Goal: Information Seeking & Learning: Check status

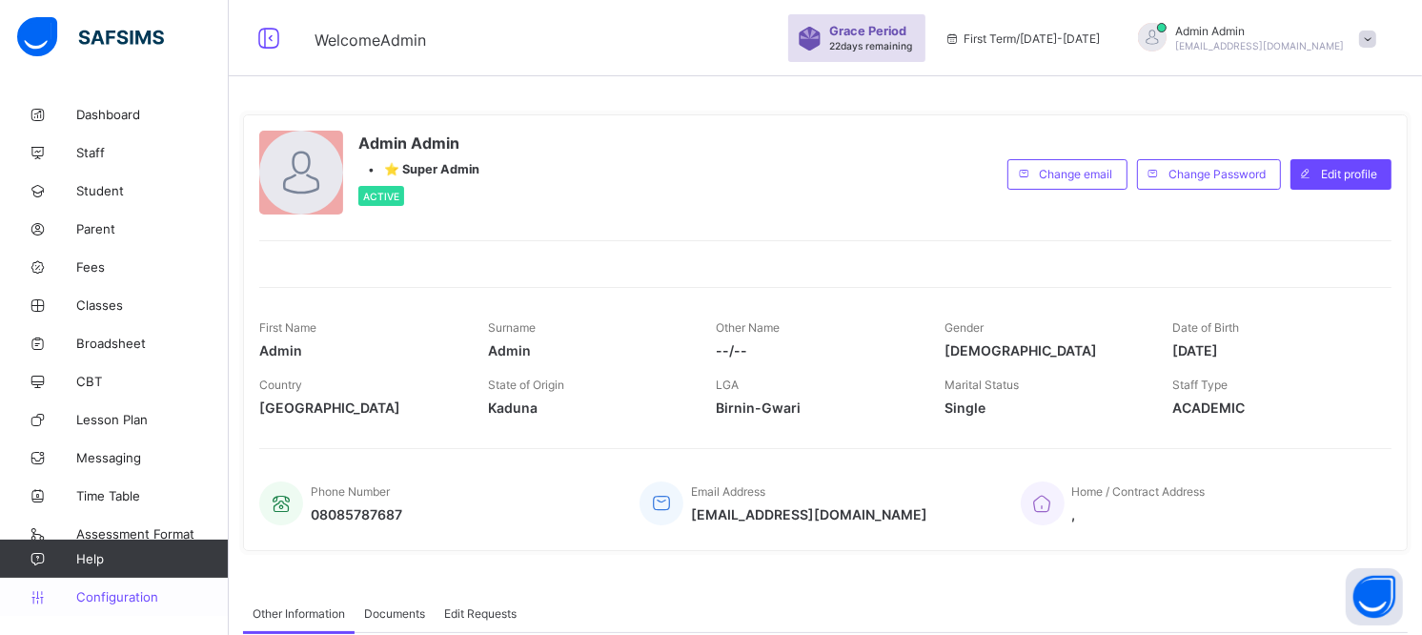
click at [112, 594] on span "Configuration" at bounding box center [152, 596] width 152 height 15
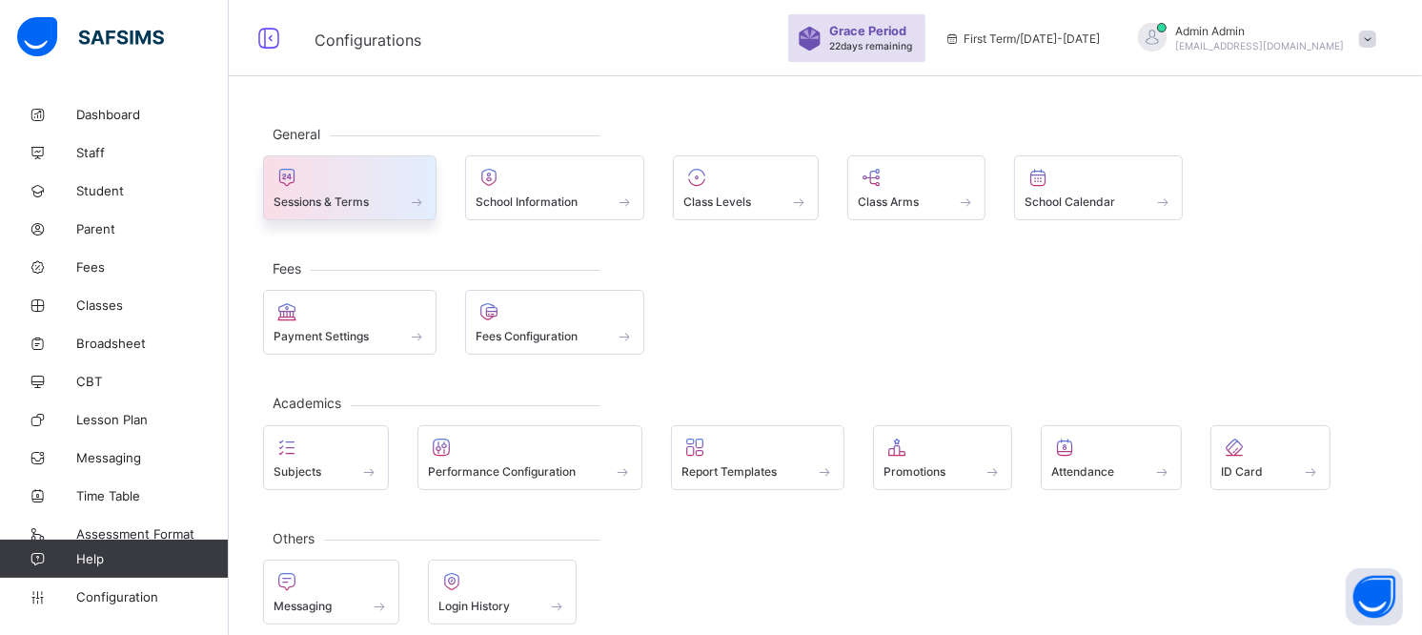
click at [331, 184] on div at bounding box center [350, 177] width 153 height 23
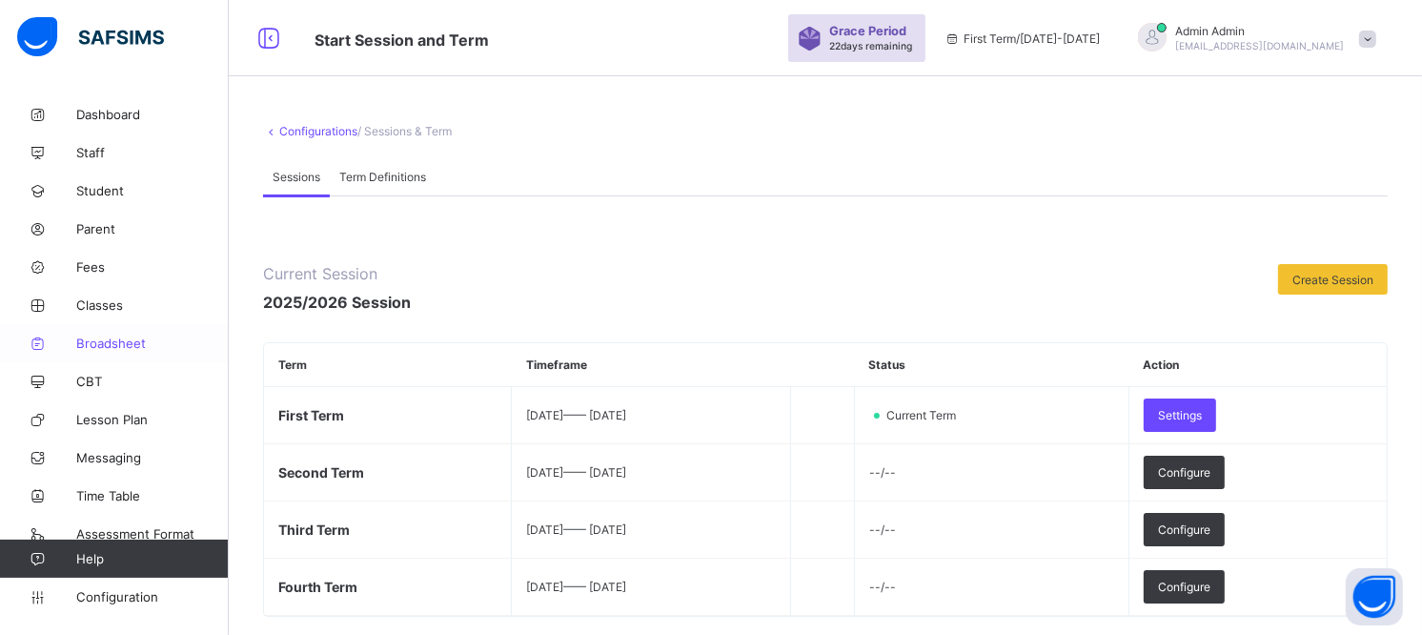
click at [129, 331] on link "Broadsheet" at bounding box center [114, 343] width 229 height 38
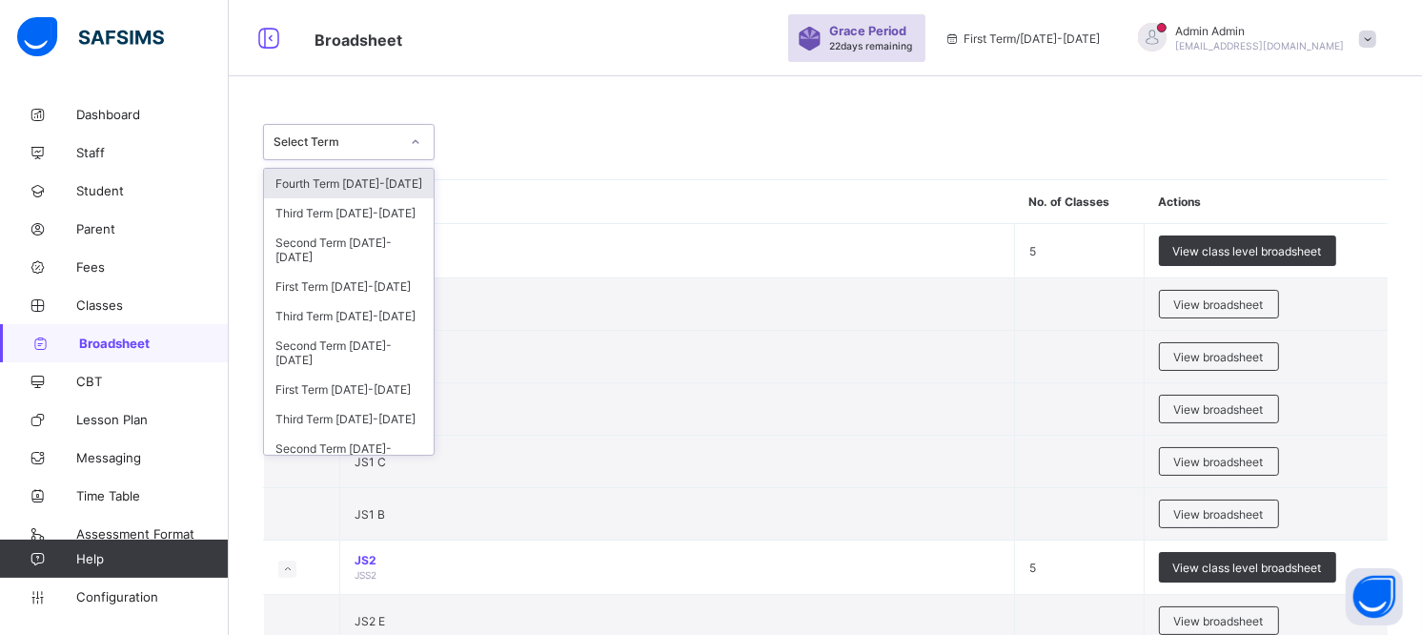
click at [415, 147] on div at bounding box center [415, 142] width 32 height 31
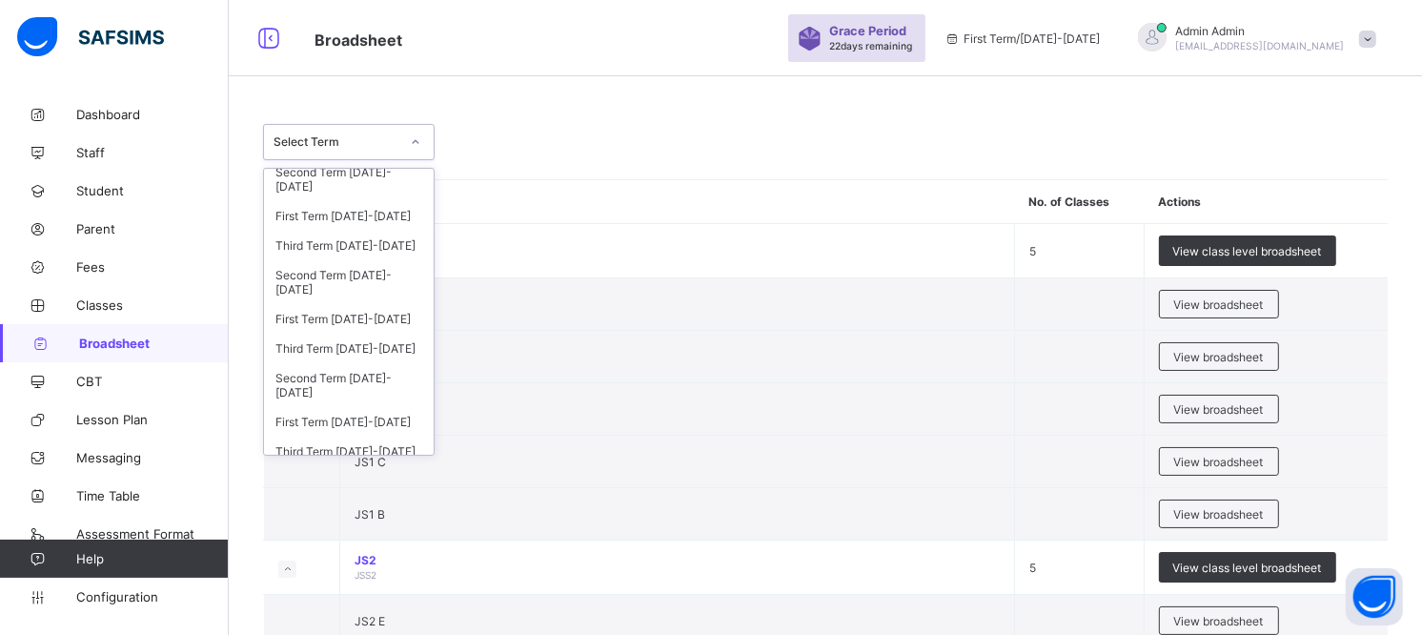
scroll to position [72, 0]
click at [368, 246] on div "Third Term [DATE]-[DATE]" at bounding box center [349, 244] width 170 height 30
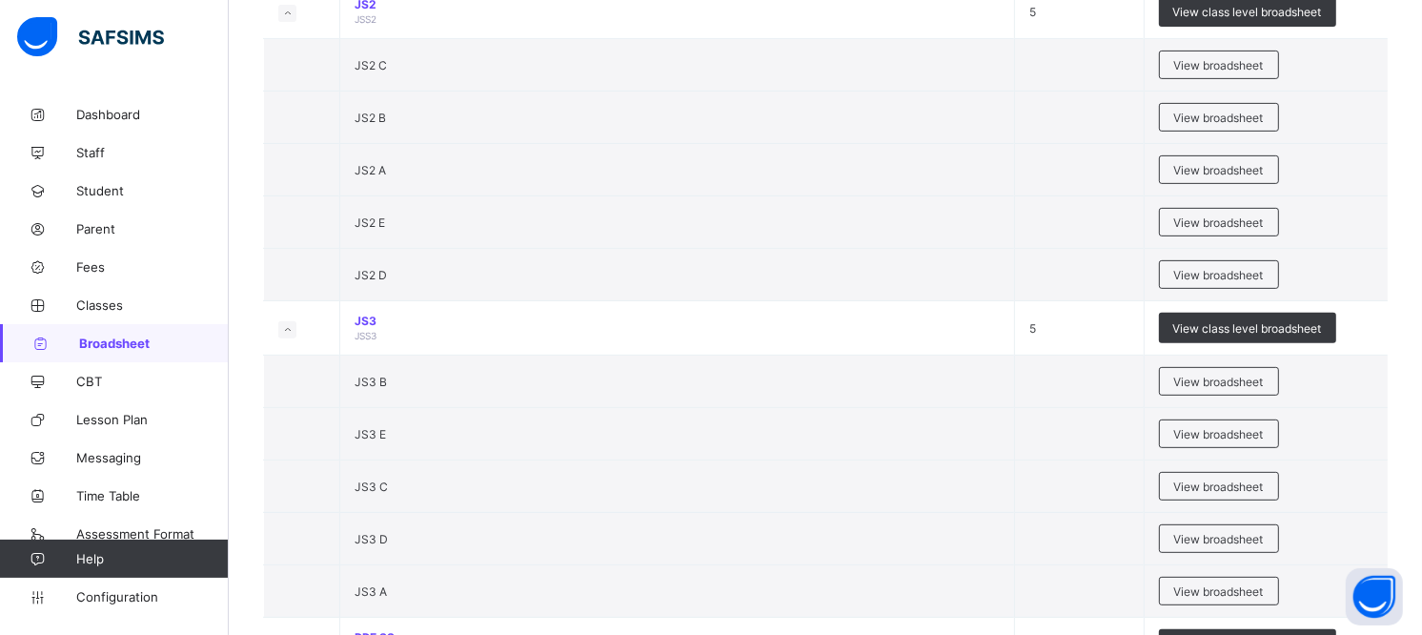
scroll to position [618, 0]
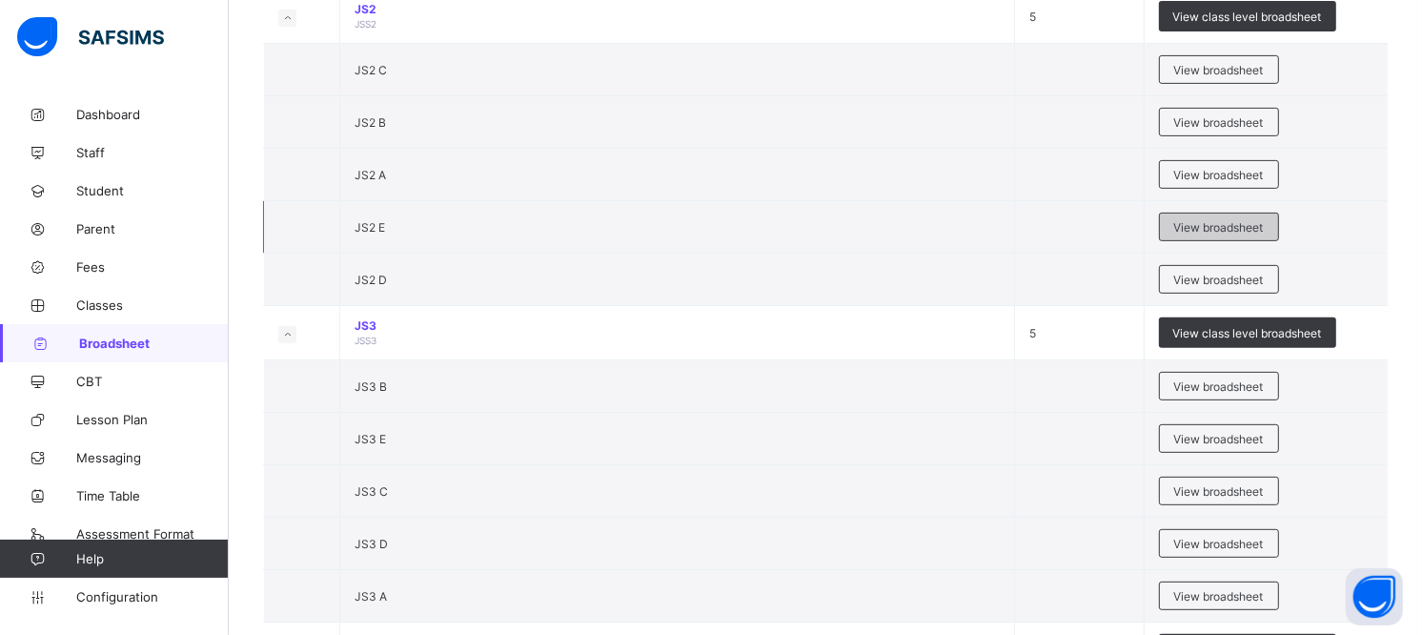
click at [1234, 235] on div "View broadsheet" at bounding box center [1219, 227] width 120 height 29
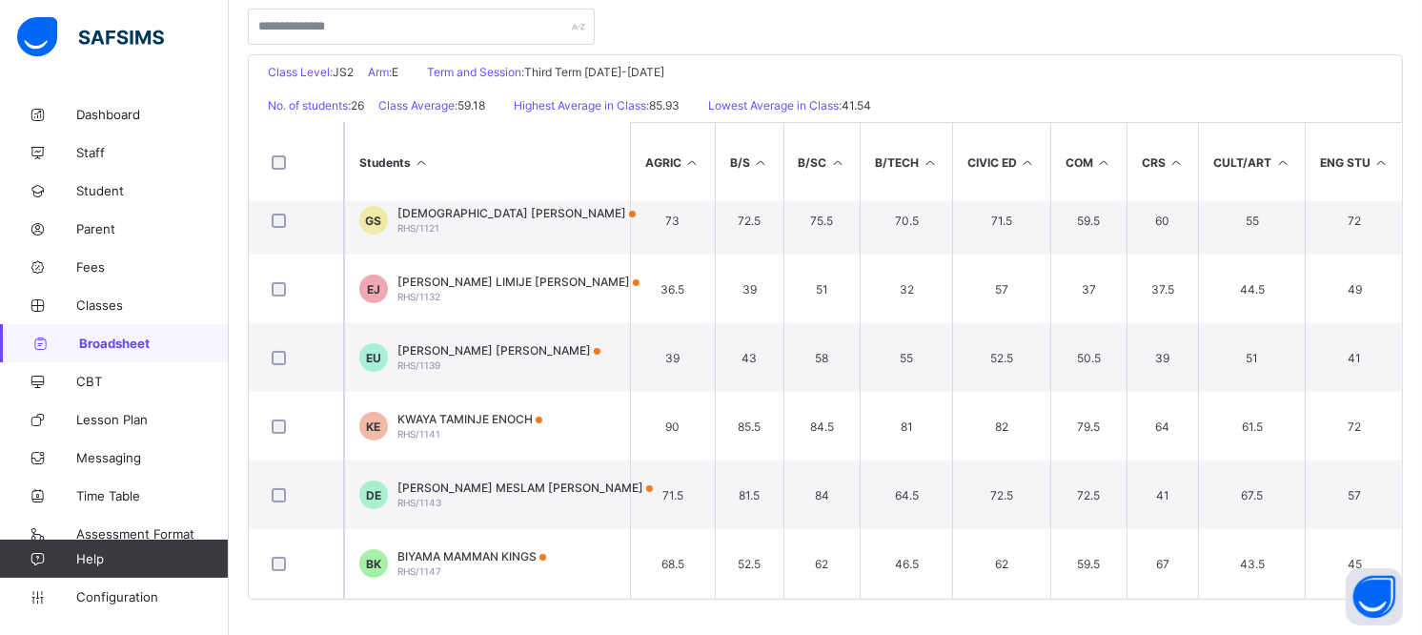
scroll to position [296, 0]
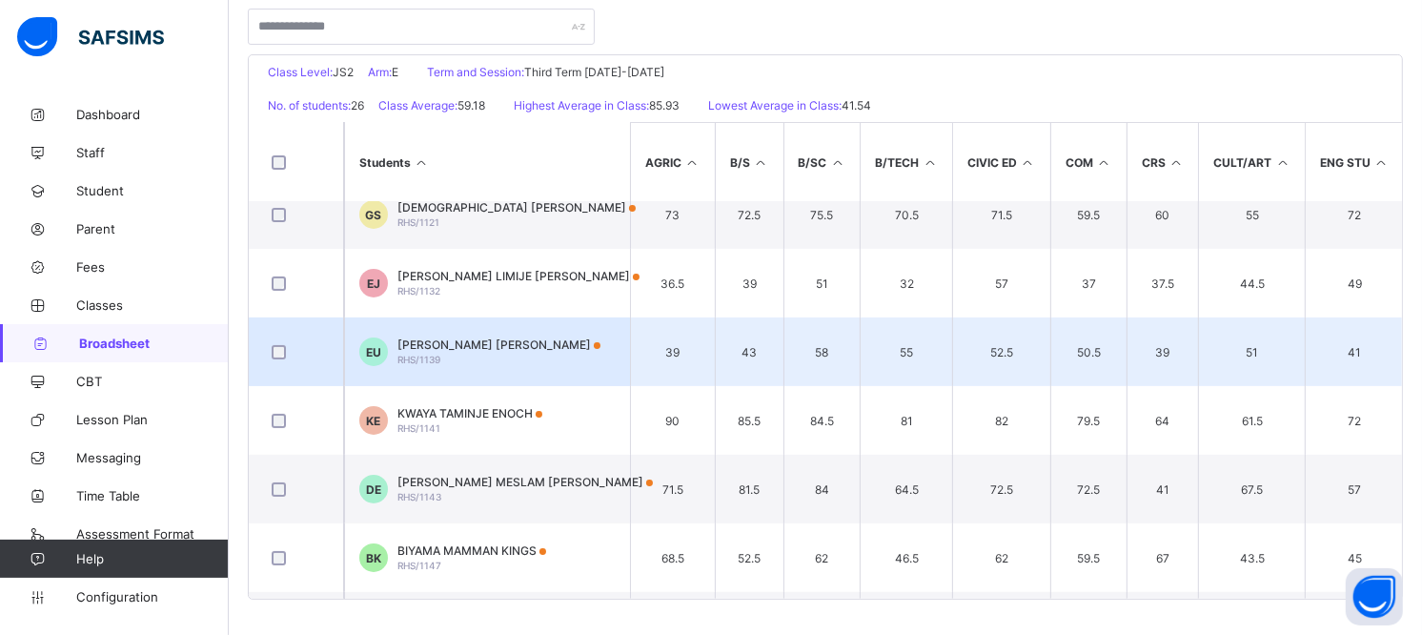
drag, startPoint x: 507, startPoint y: 345, endPoint x: 496, endPoint y: 345, distance: 11.4
click at [496, 345] on span "[PERSON_NAME] [PERSON_NAME]" at bounding box center [499, 344] width 203 height 14
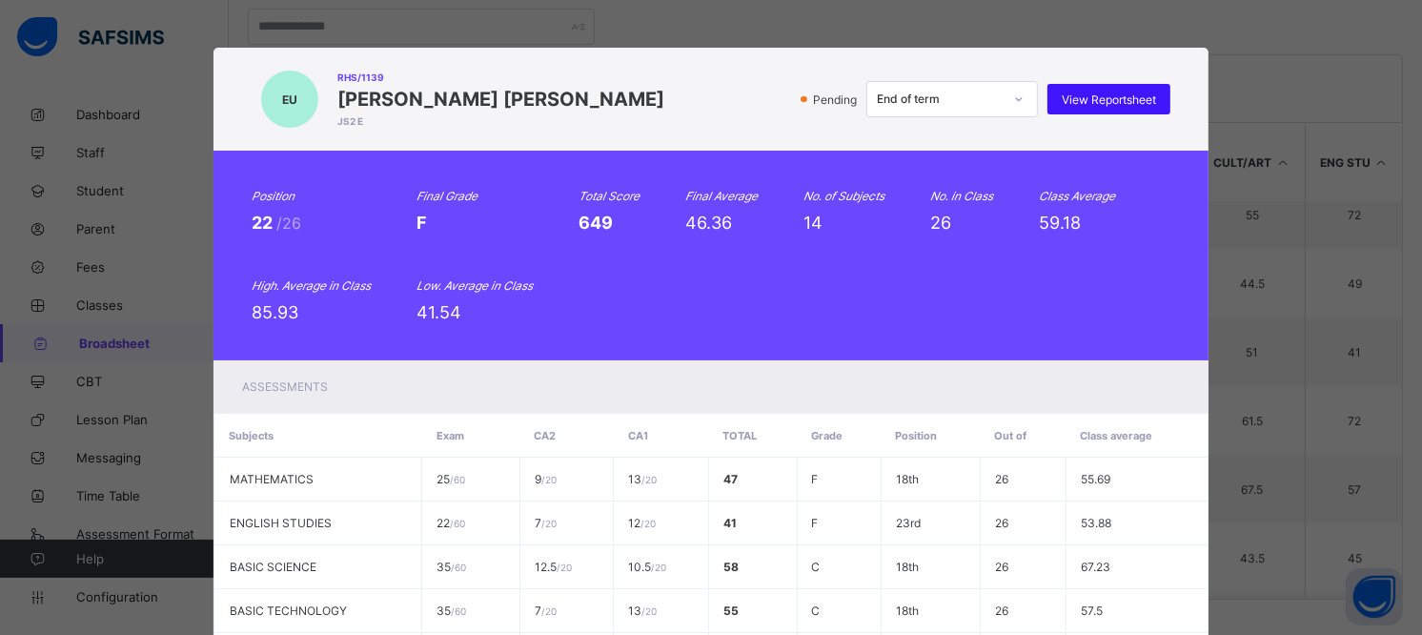
click at [1132, 93] on span "View Reportsheet" at bounding box center [1109, 99] width 94 height 14
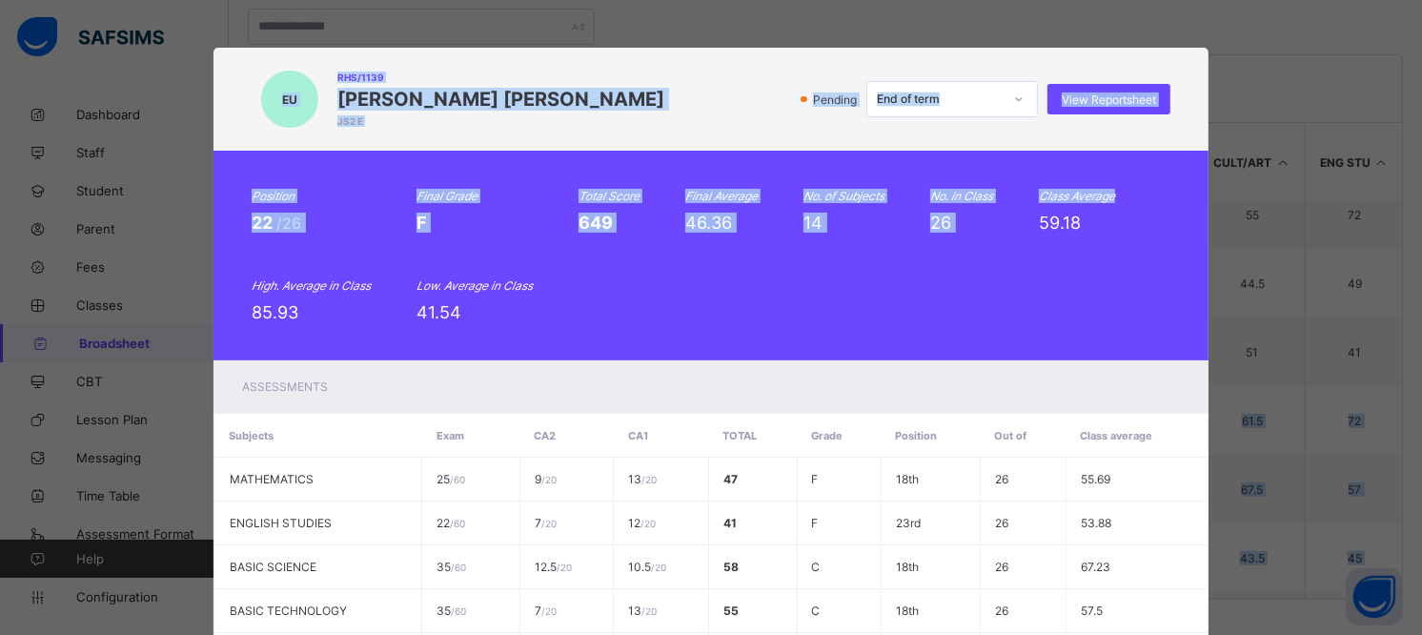
drag, startPoint x: 1411, startPoint y: 197, endPoint x: 1439, endPoint y: 338, distance: 143.9
click at [1421, 338] on html "JS2 E Broadsheet Grace Period 22 days remaining First Term / [DATE]-[DATE] Admi…" at bounding box center [711, 122] width 1422 height 1030
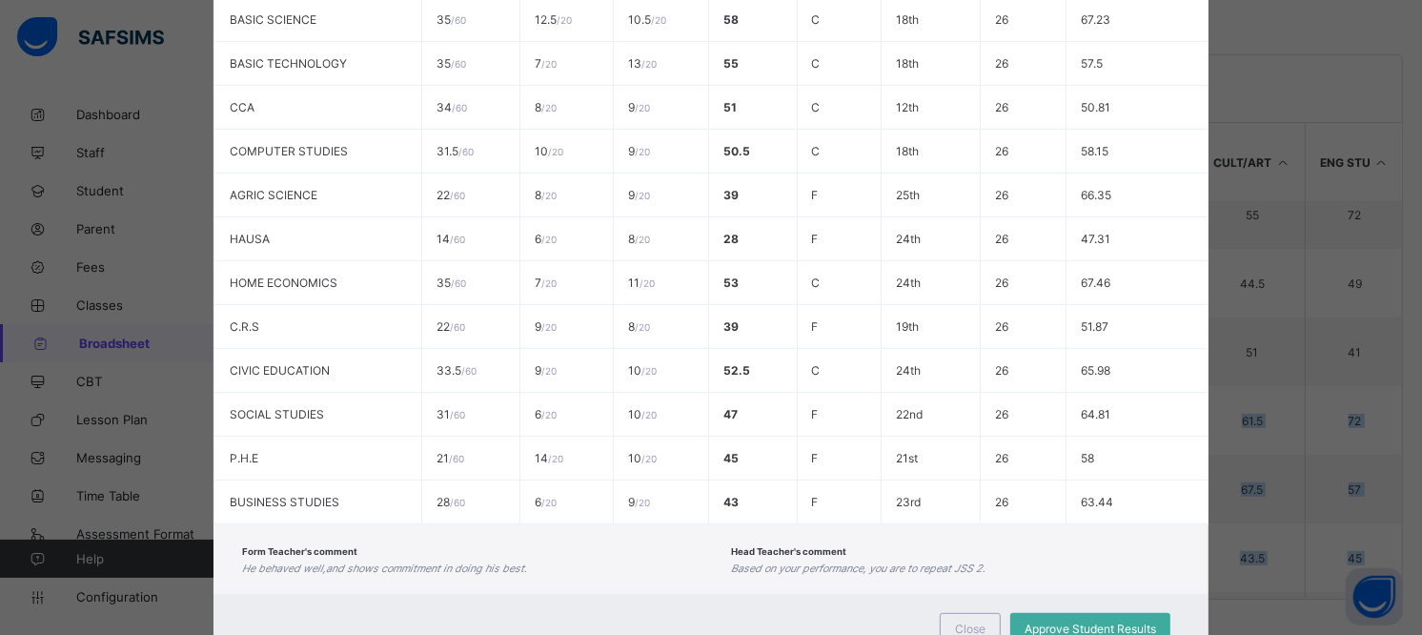
scroll to position [549, 0]
click at [961, 623] on div "Close" at bounding box center [970, 626] width 61 height 31
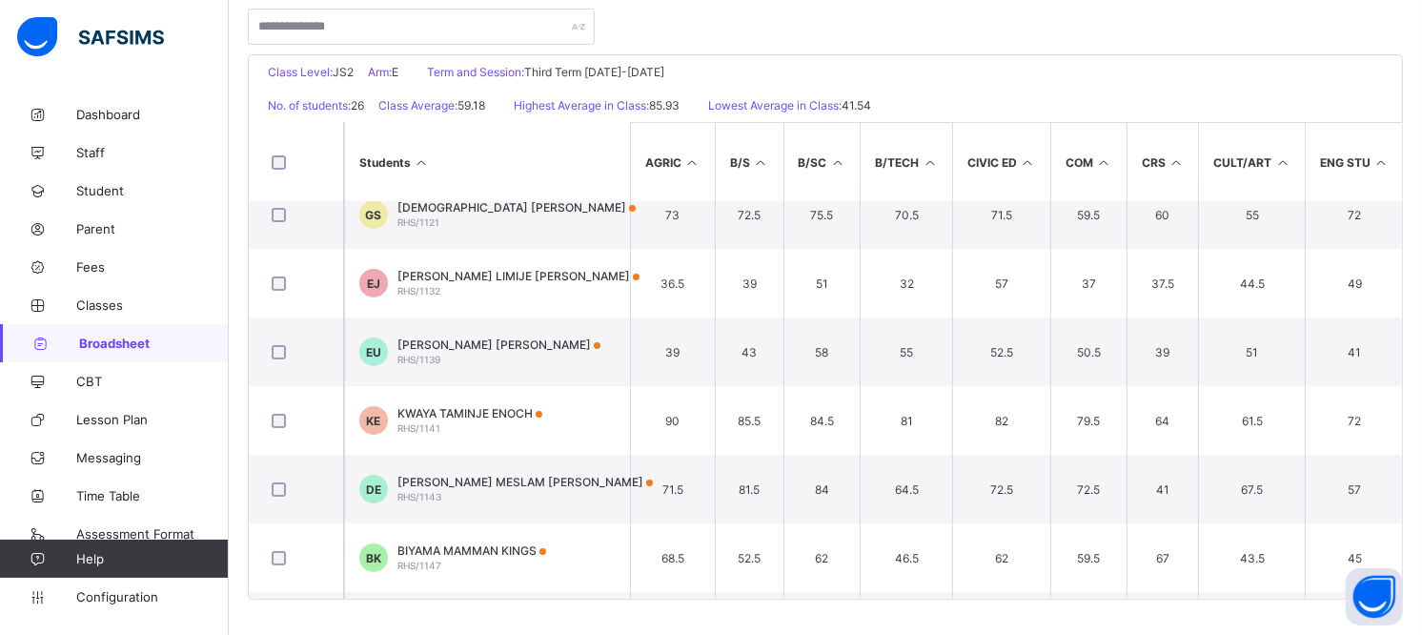
drag, startPoint x: 1411, startPoint y: 258, endPoint x: 1413, endPoint y: 243, distance: 15.4
click at [1402, 243] on div "Students AGRIC B/S B/SC B/TECH CIVIC ED COM CRS CULT/ART ENG STU H/ECO HAUSA MA…" at bounding box center [825, 360] width 1153 height 477
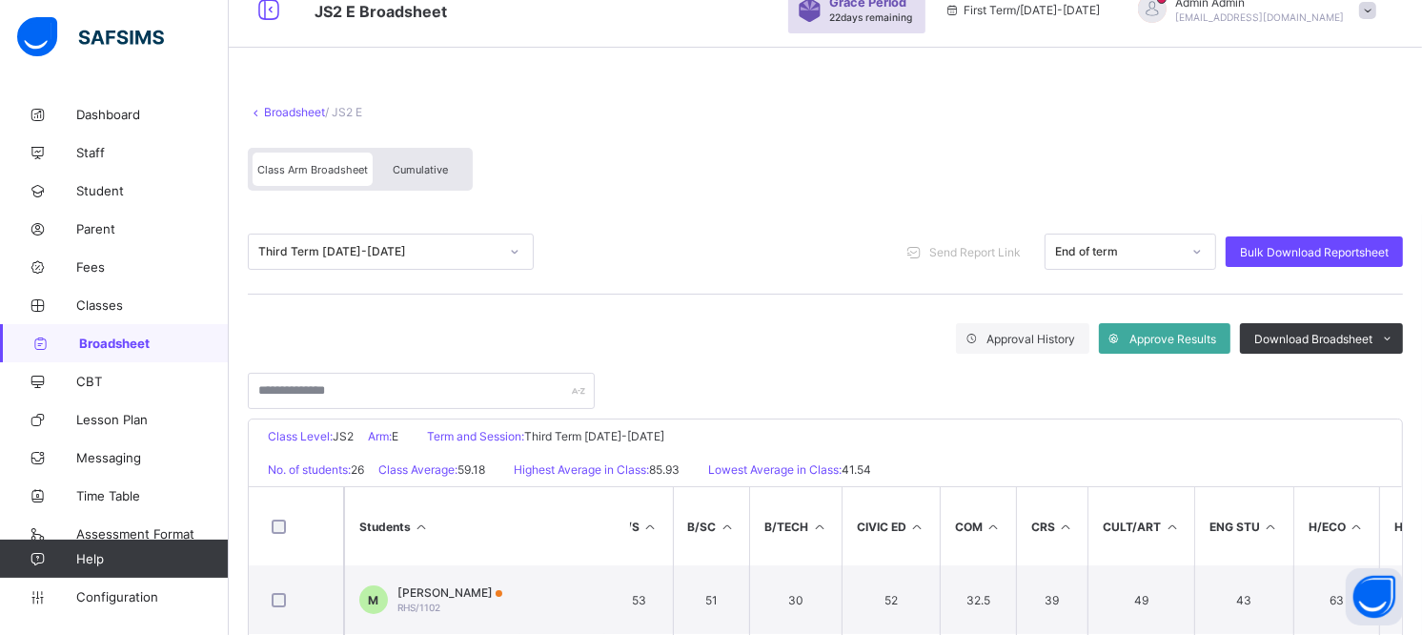
scroll to position [25, 0]
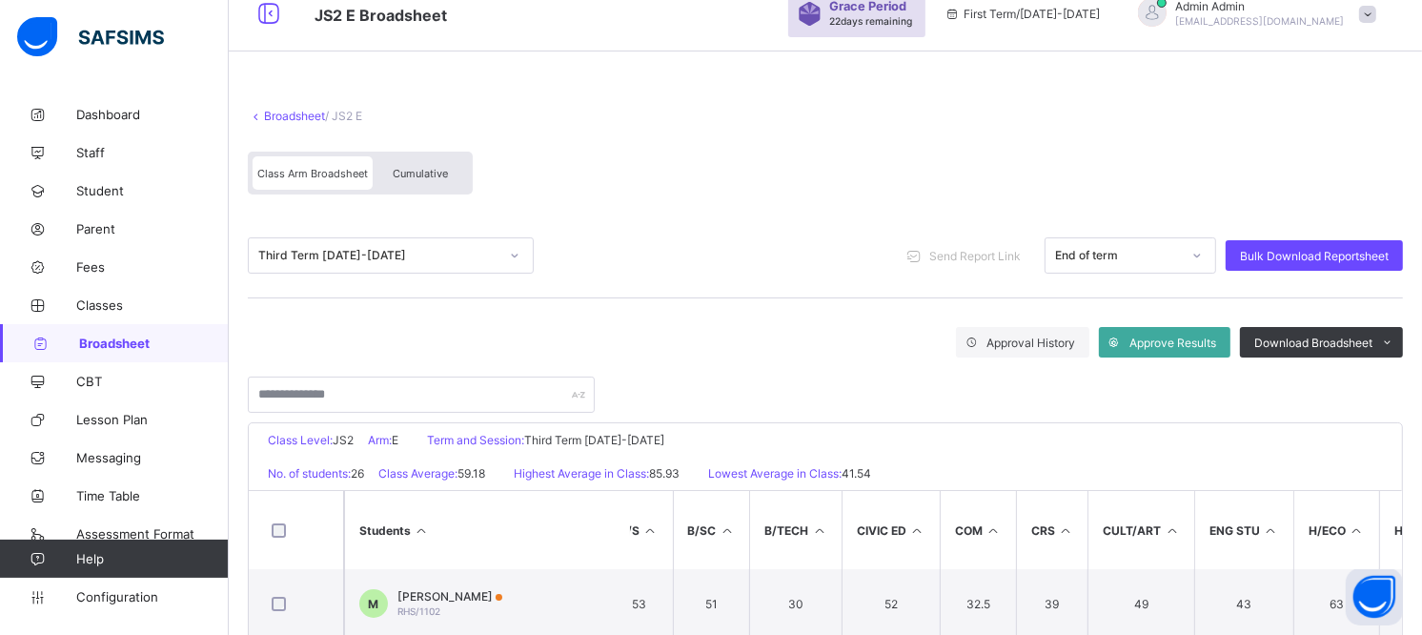
click at [337, 158] on div "Class Arm Broadsheet" at bounding box center [313, 172] width 120 height 33
click at [289, 117] on link "Broadsheet" at bounding box center [294, 116] width 61 height 14
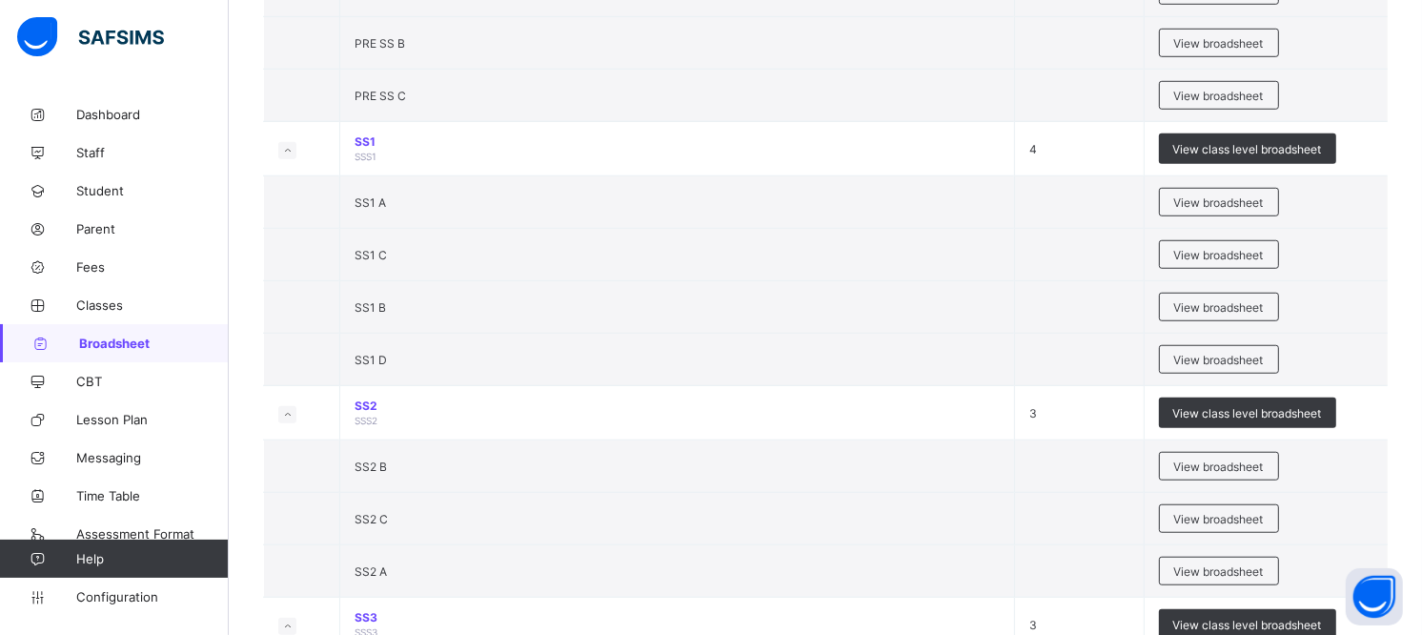
scroll to position [1271, 0]
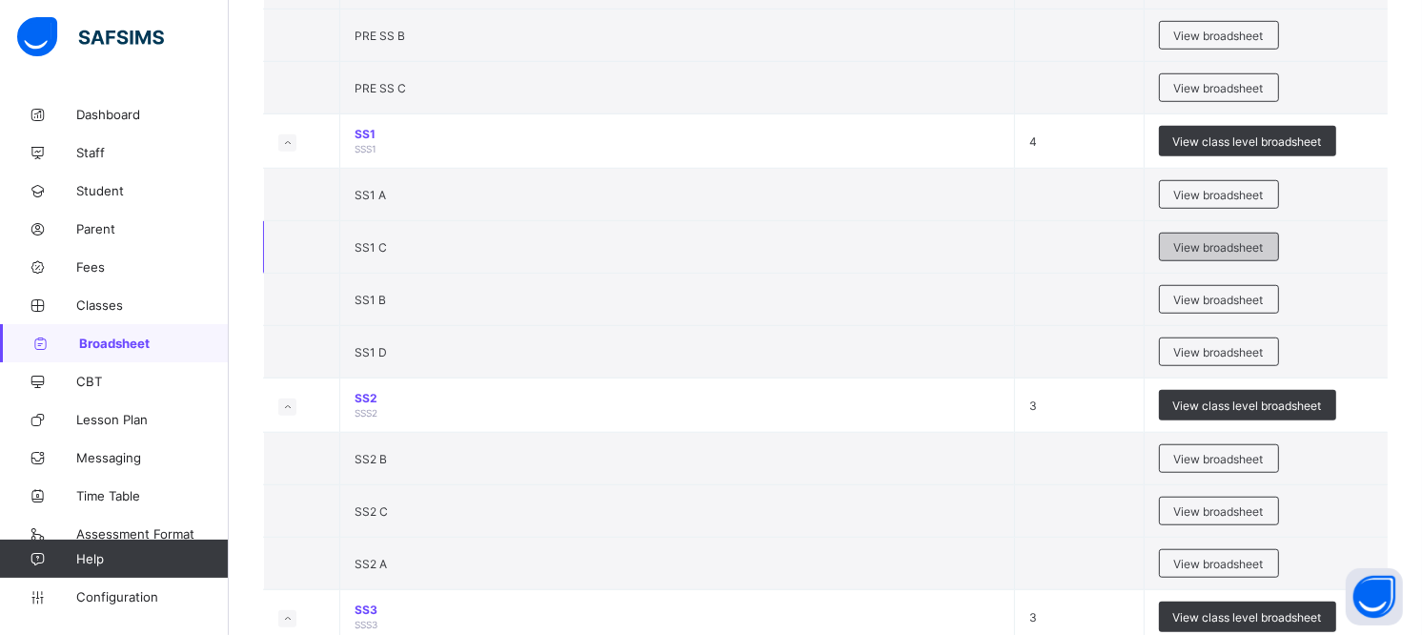
click at [1254, 251] on span "View broadsheet" at bounding box center [1219, 247] width 90 height 14
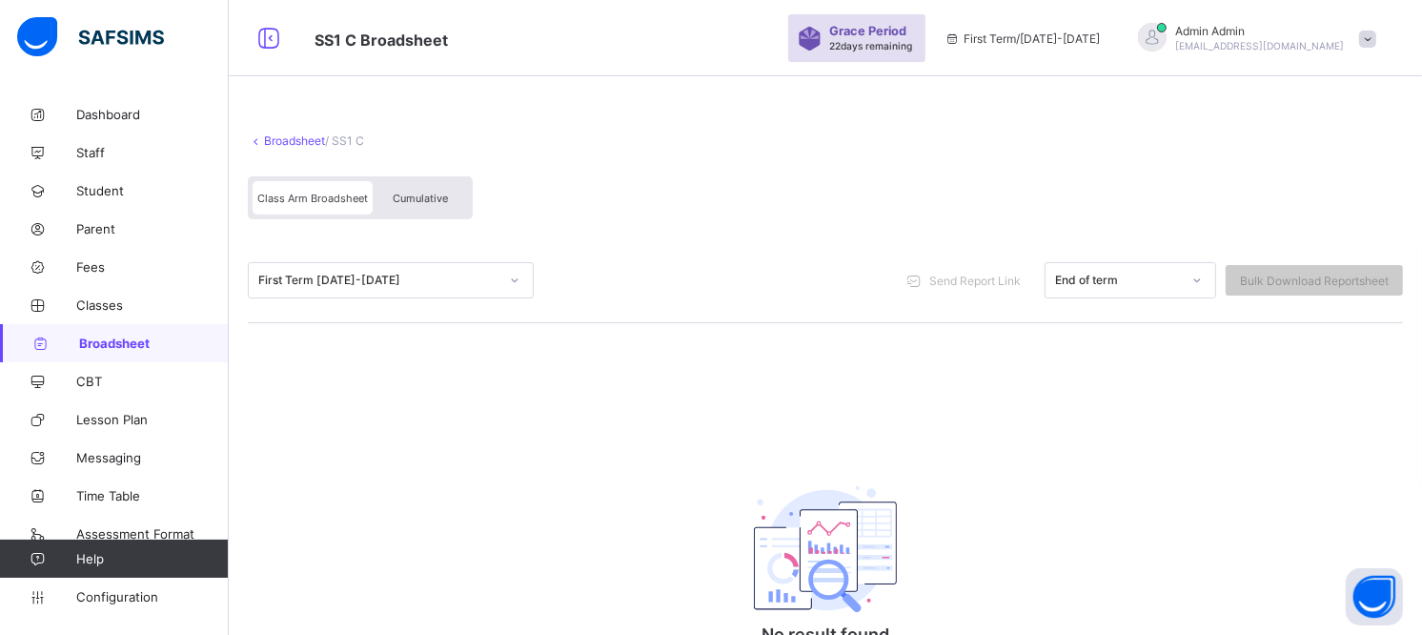
click at [258, 139] on icon at bounding box center [256, 140] width 16 height 14
click at [287, 136] on link "Broadsheet" at bounding box center [294, 140] width 61 height 14
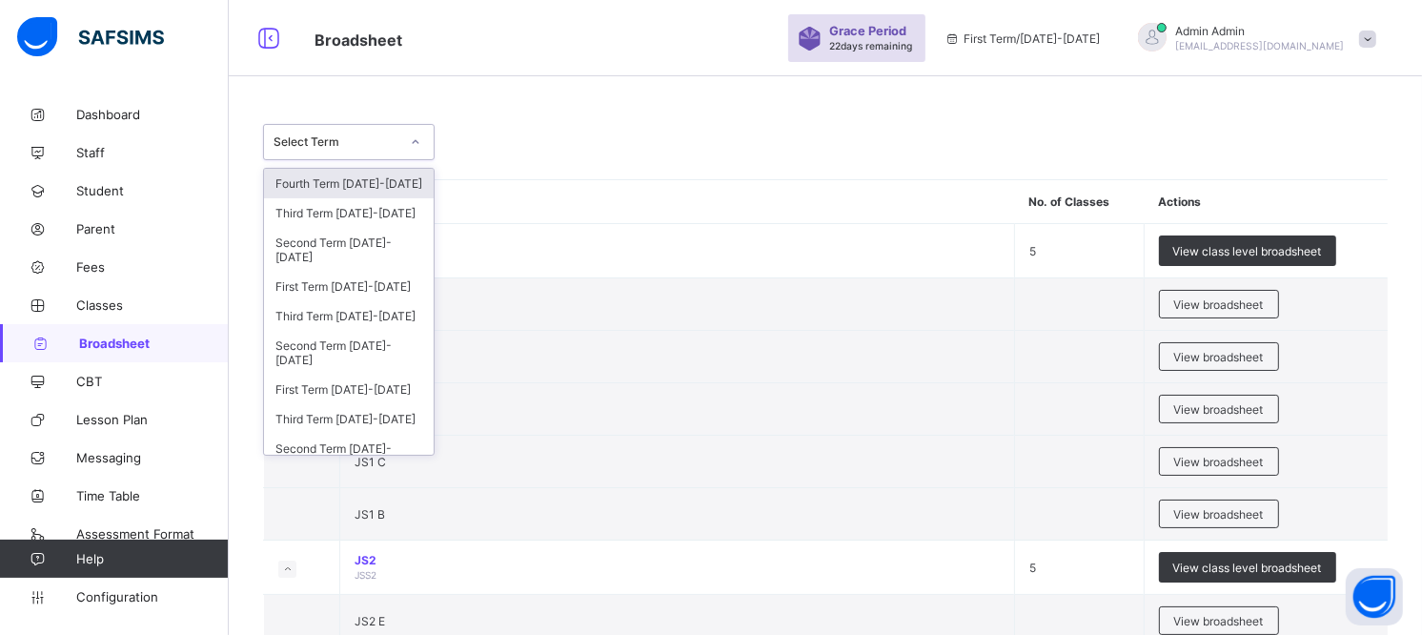
click at [407, 149] on div at bounding box center [415, 142] width 32 height 31
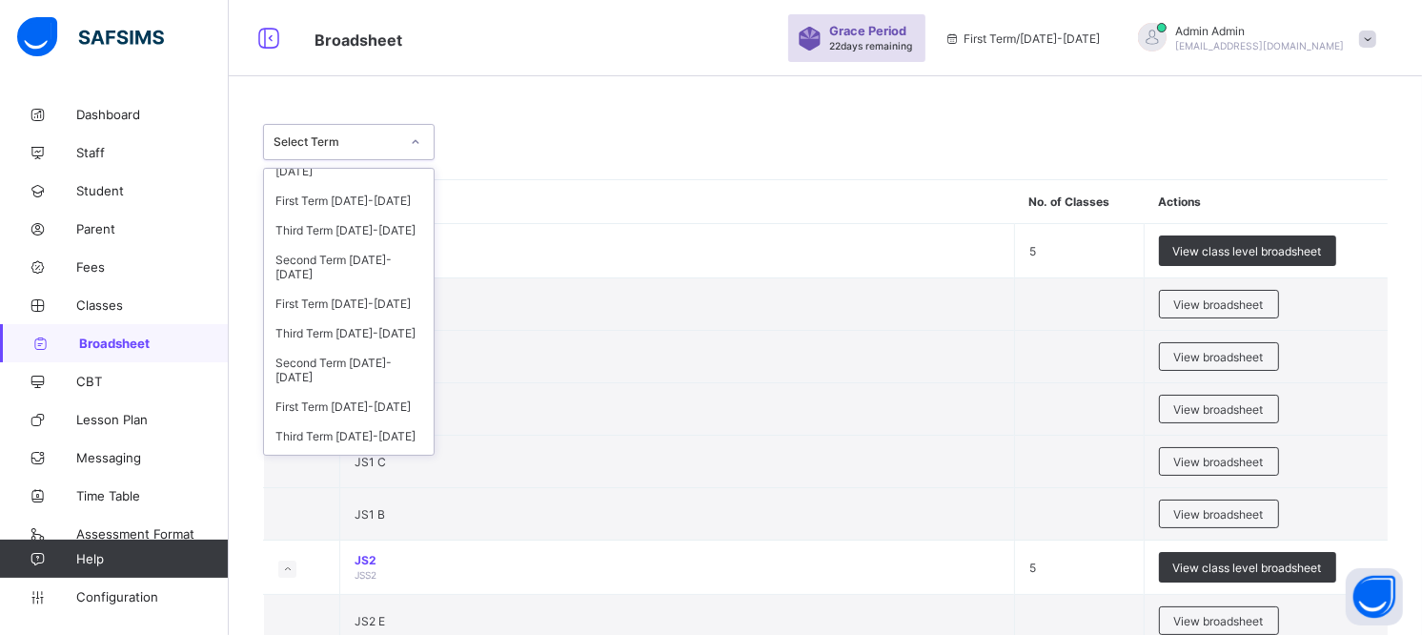
scroll to position [93, 0]
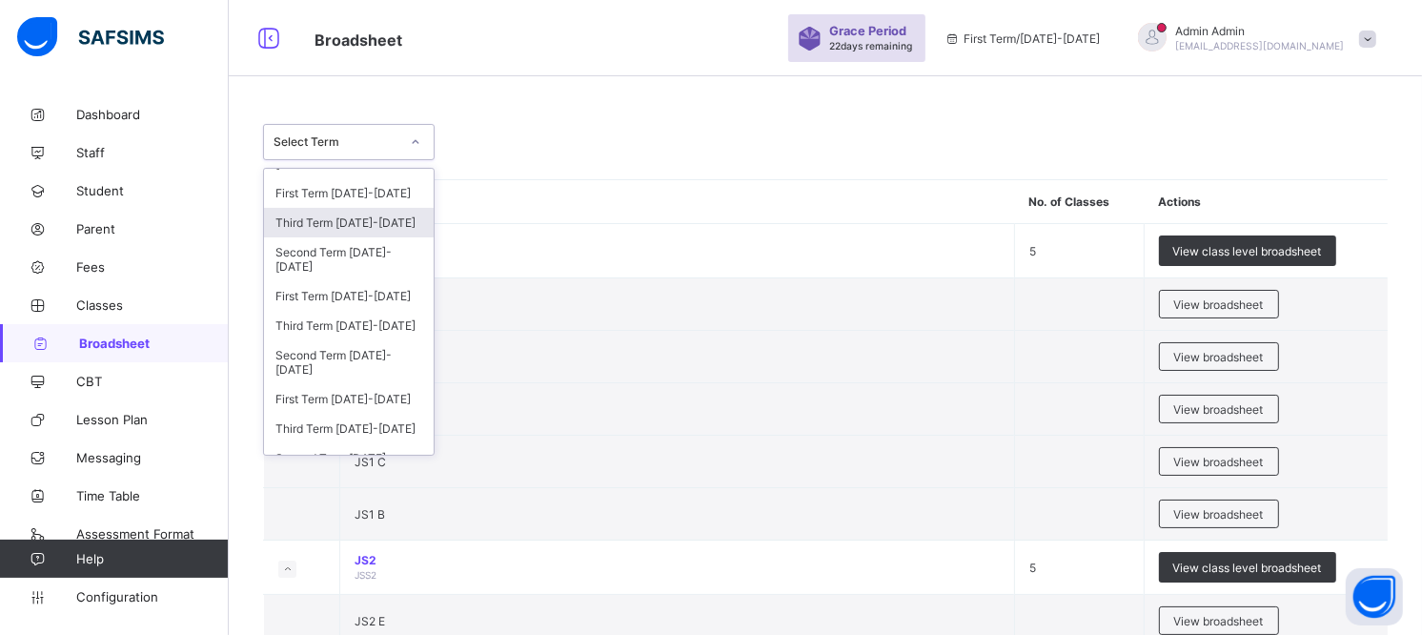
click at [365, 233] on div "Third Term [DATE]-[DATE]" at bounding box center [349, 223] width 170 height 30
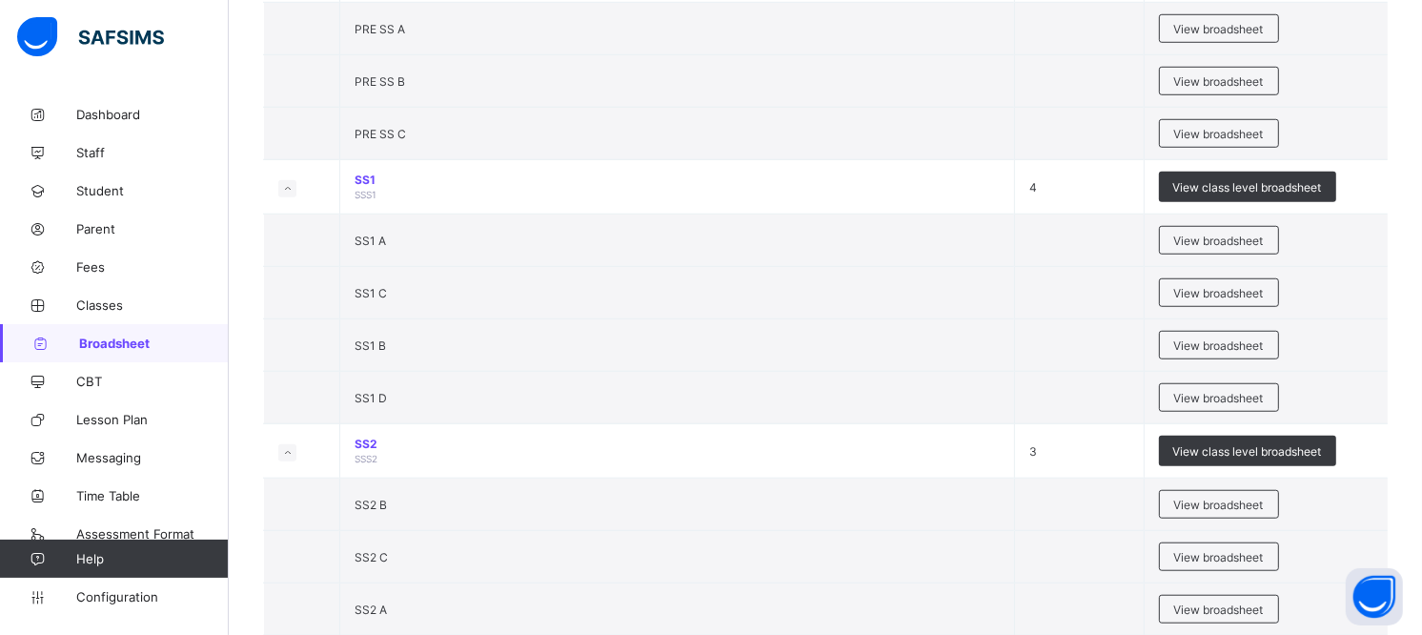
scroll to position [1294, 0]
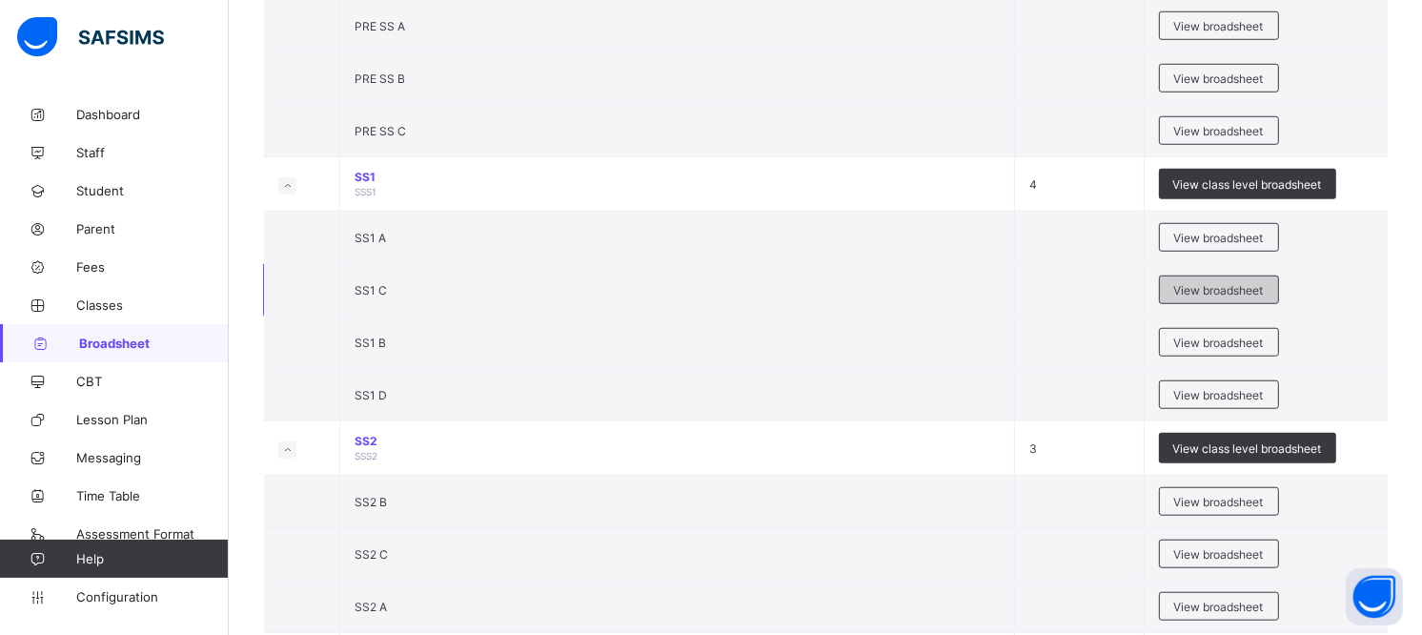
click at [1199, 296] on span "View broadsheet" at bounding box center [1219, 290] width 90 height 14
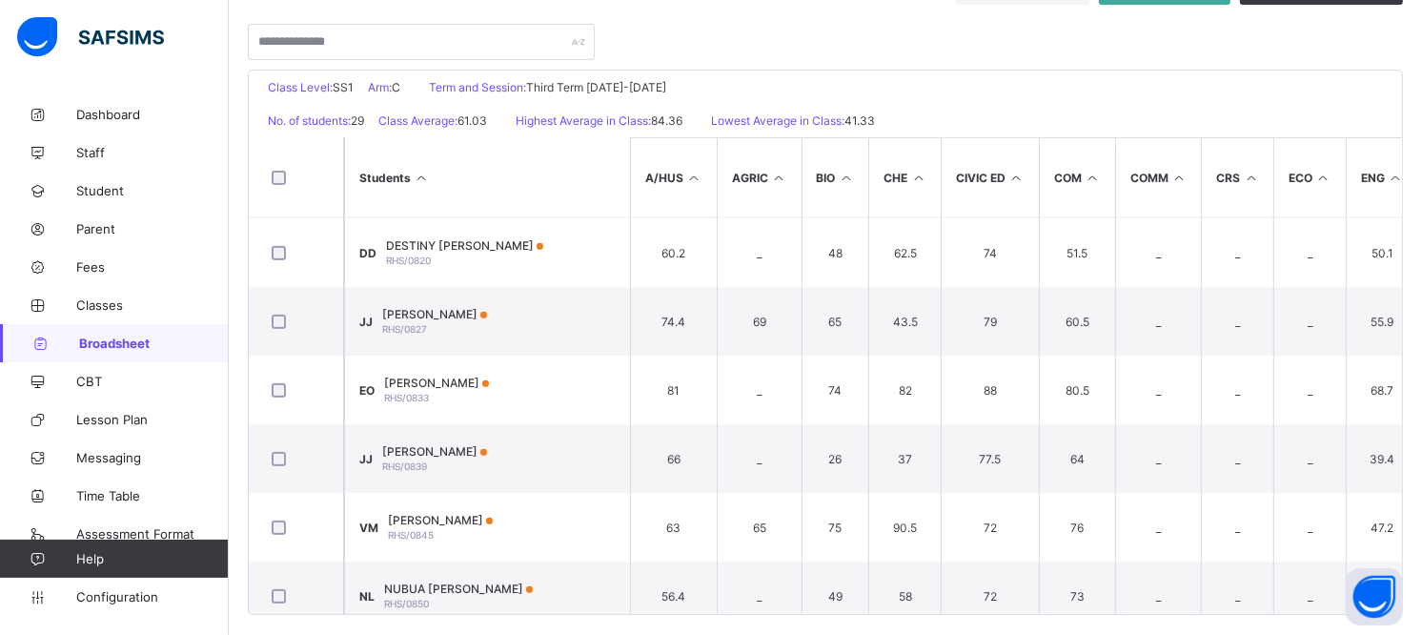
scroll to position [758, 0]
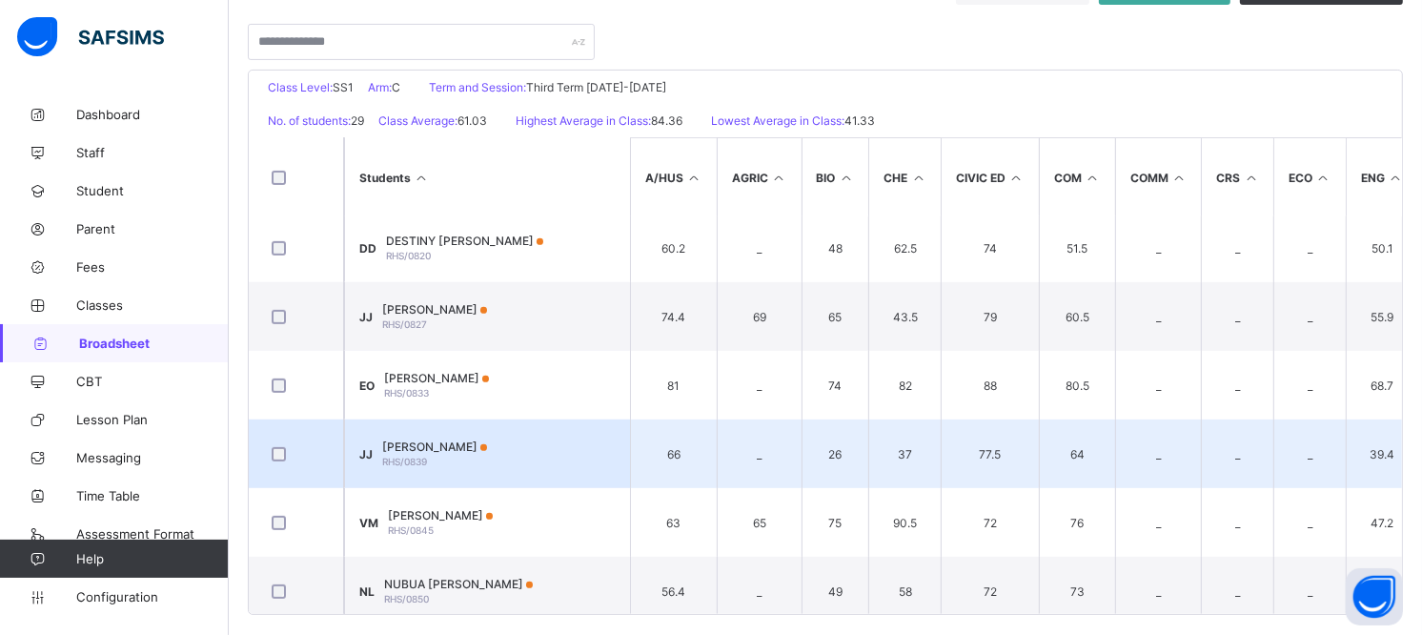
click at [487, 444] on span "[PERSON_NAME]" at bounding box center [434, 446] width 105 height 14
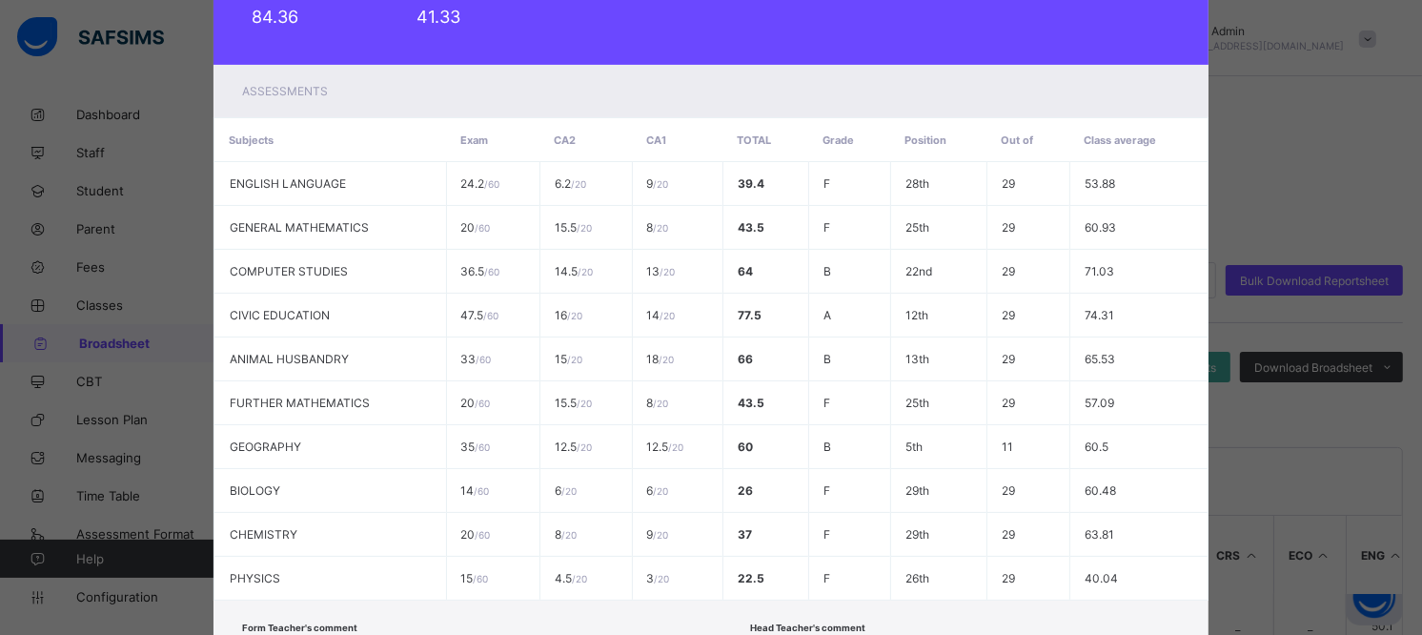
scroll to position [440, 0]
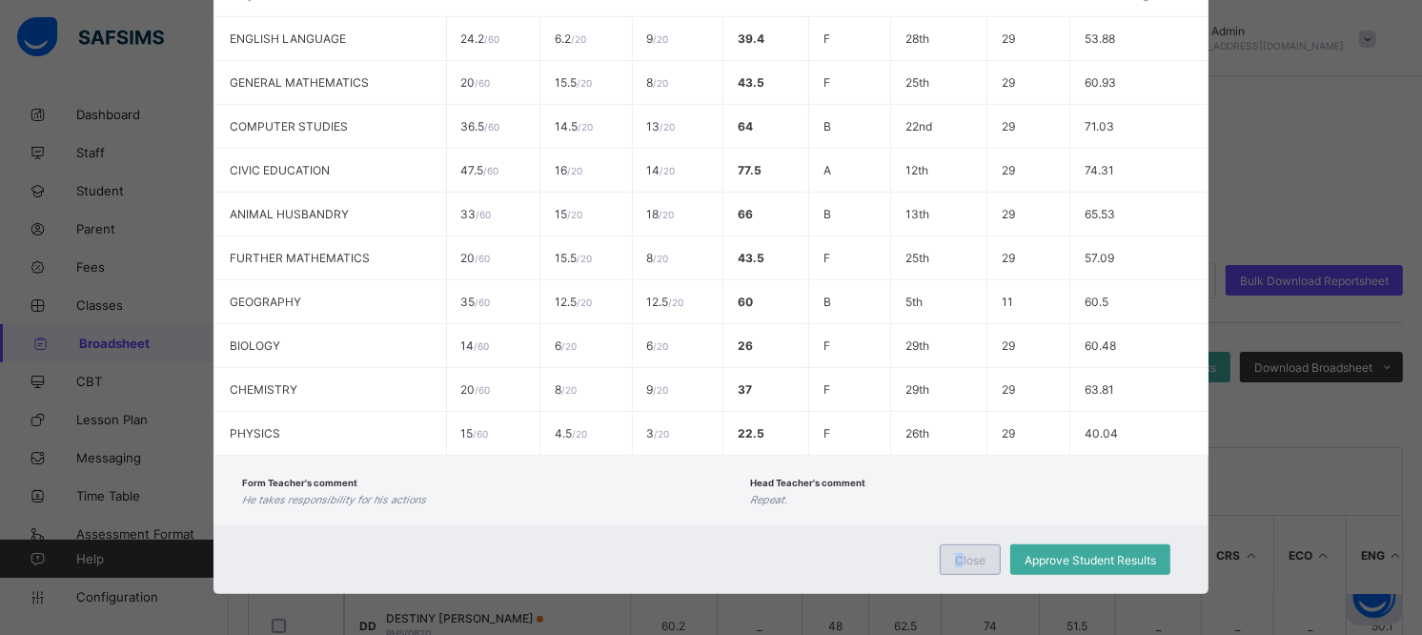
click at [958, 553] on span "Close" at bounding box center [970, 560] width 31 height 14
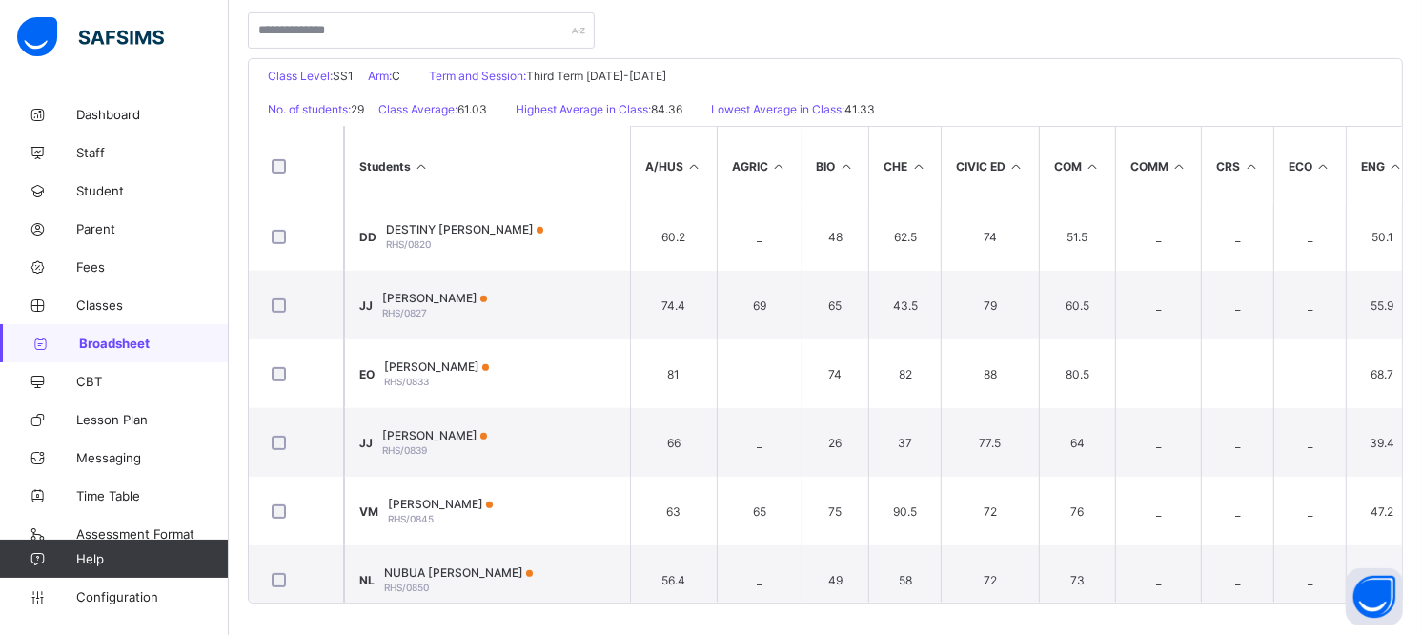
scroll to position [393, 0]
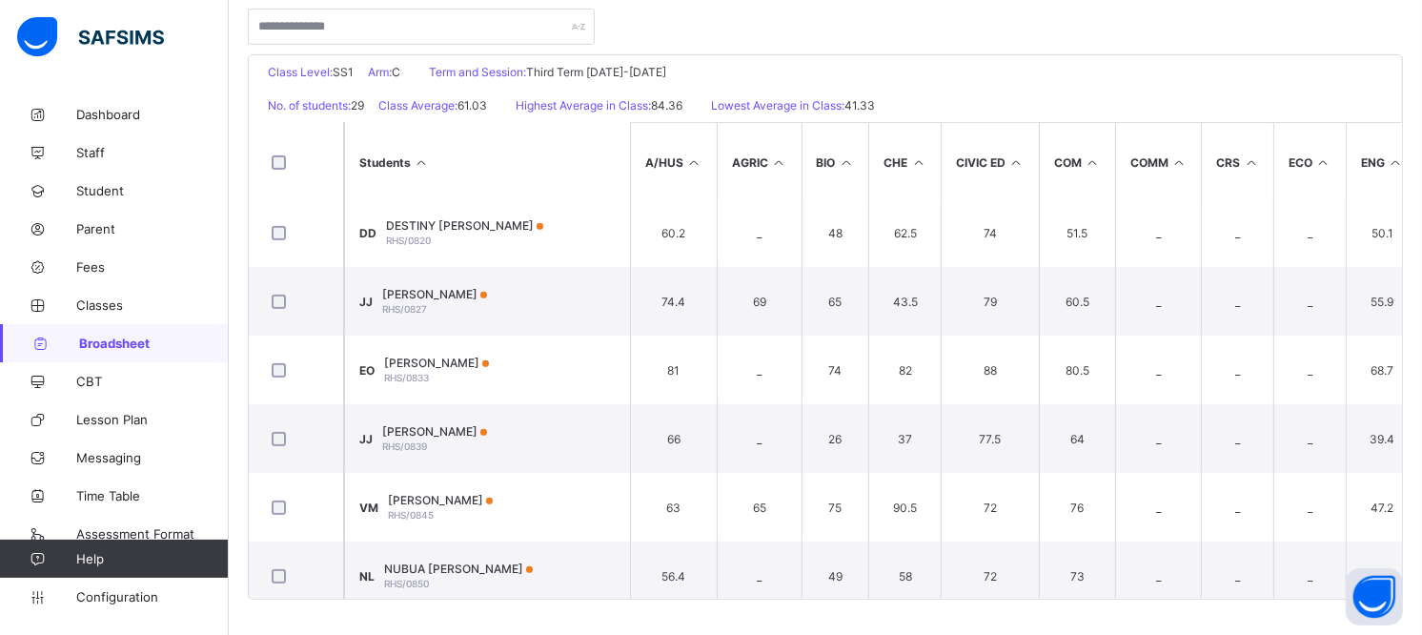
click at [487, 293] on span "[PERSON_NAME]" at bounding box center [434, 294] width 105 height 14
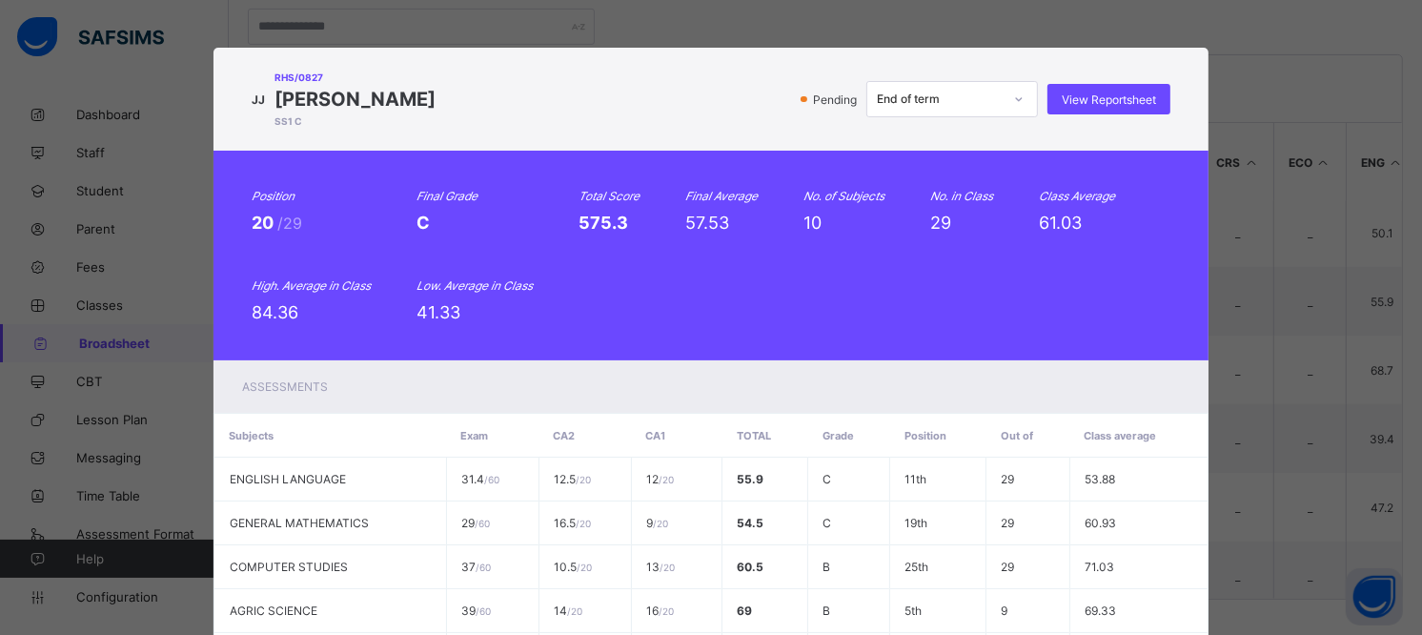
scroll to position [440, 0]
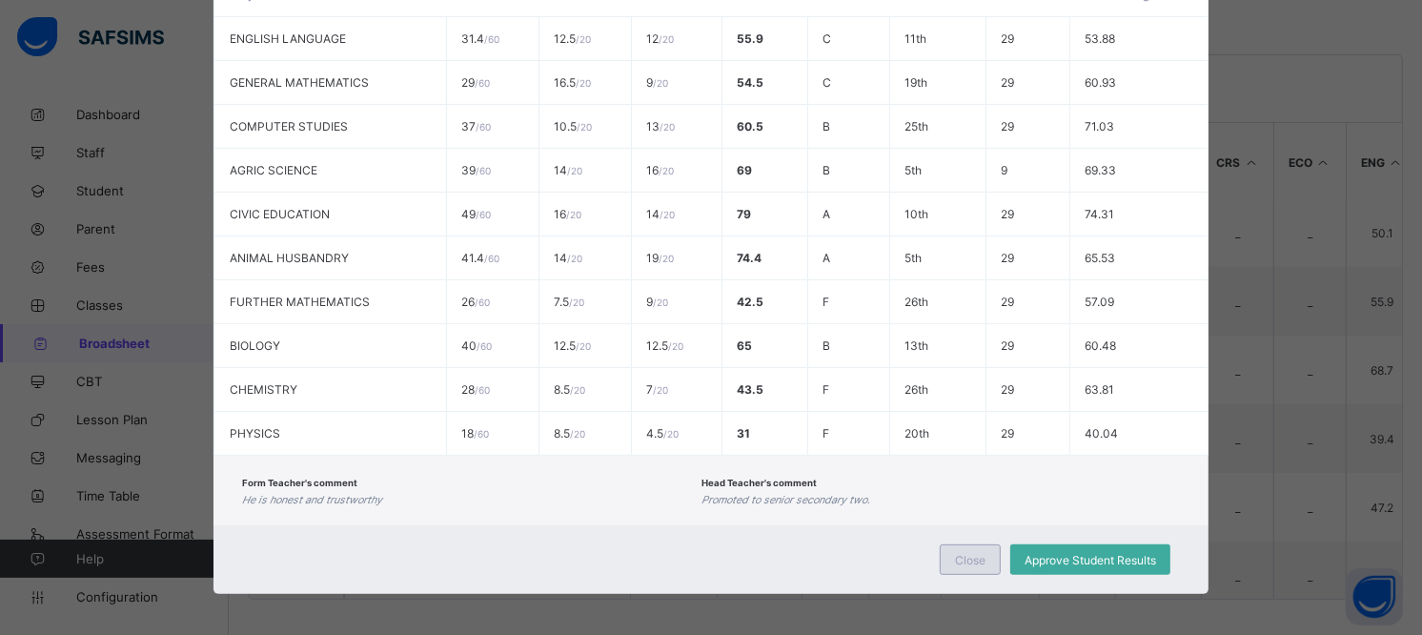
click at [974, 553] on span "Close" at bounding box center [970, 560] width 31 height 14
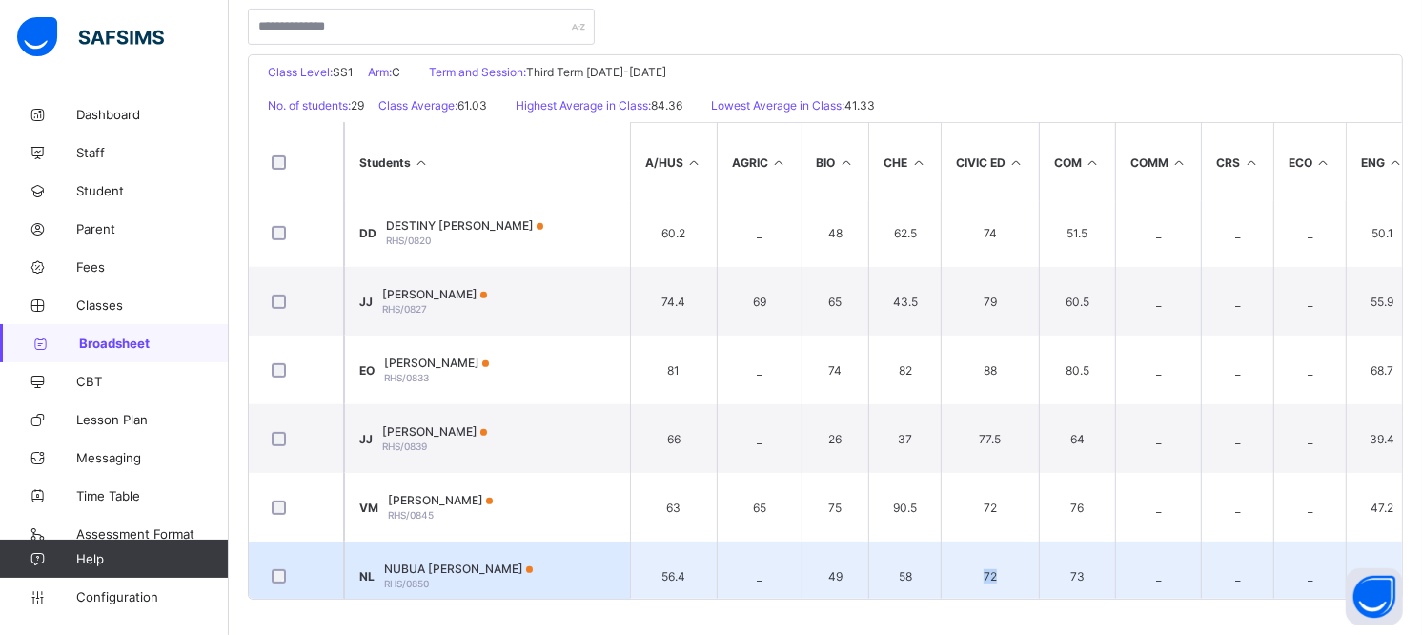
click at [974, 548] on td "72" at bounding box center [990, 575] width 98 height 69
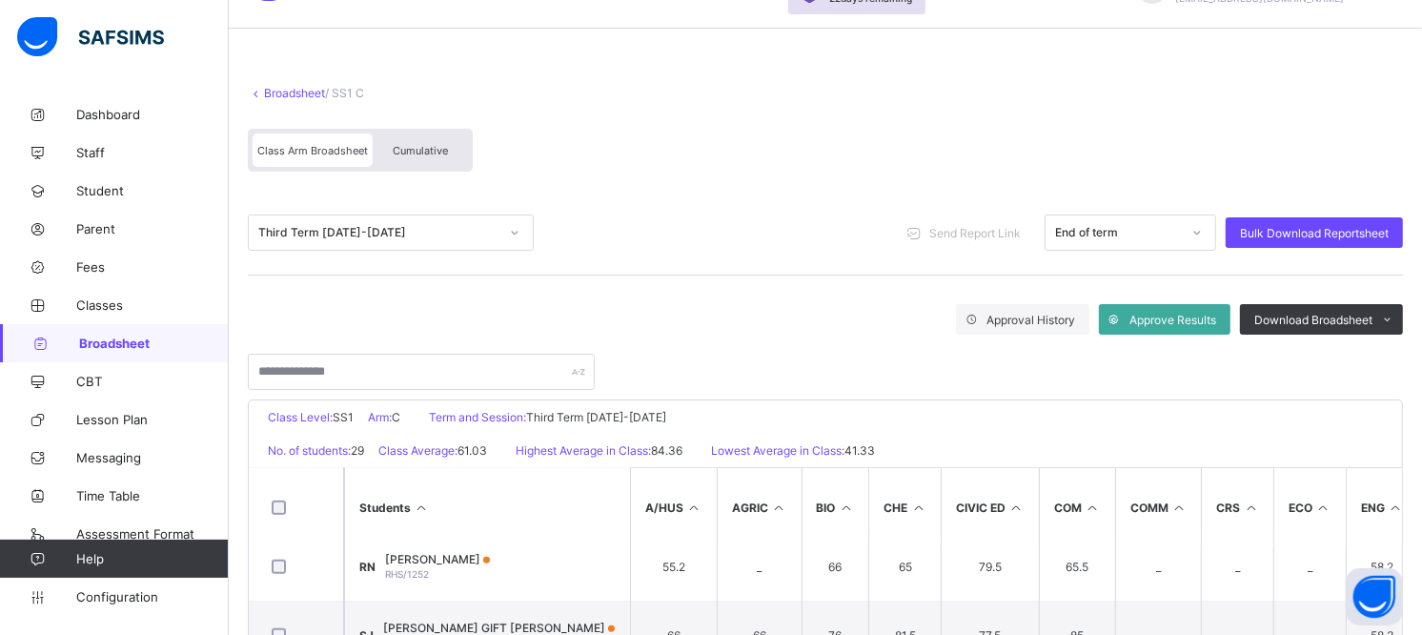
scroll to position [0, 0]
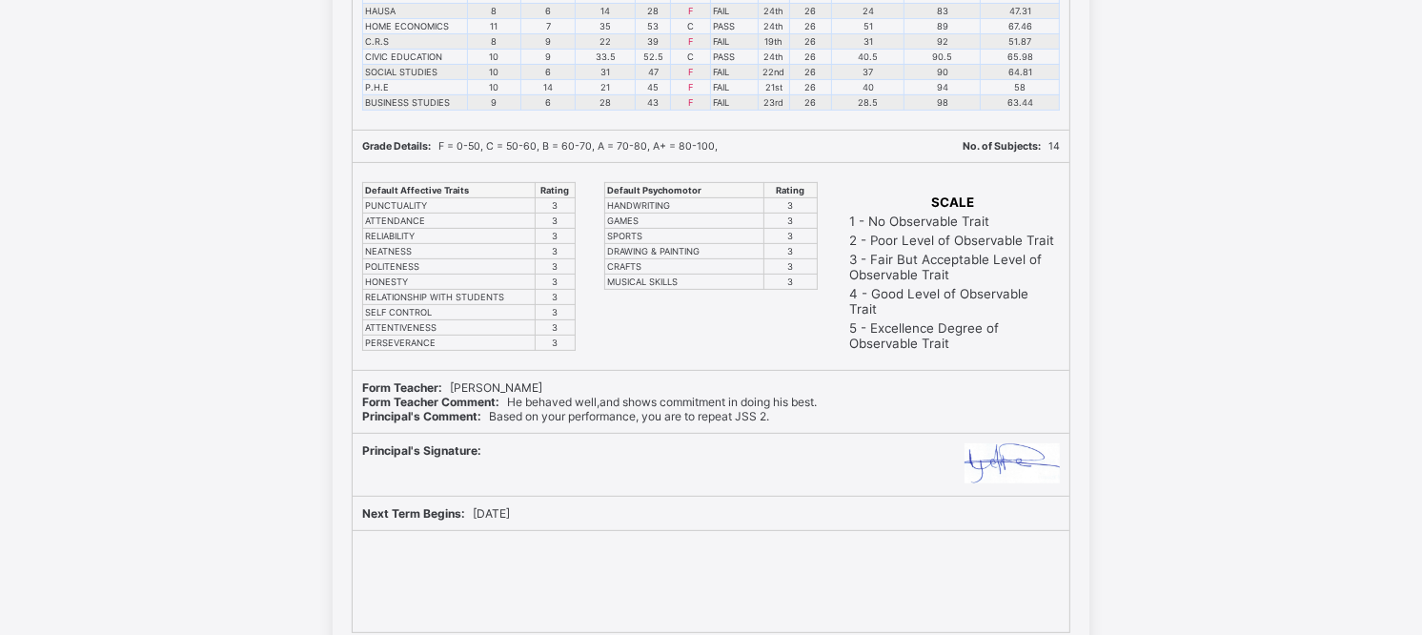
scroll to position [596, 0]
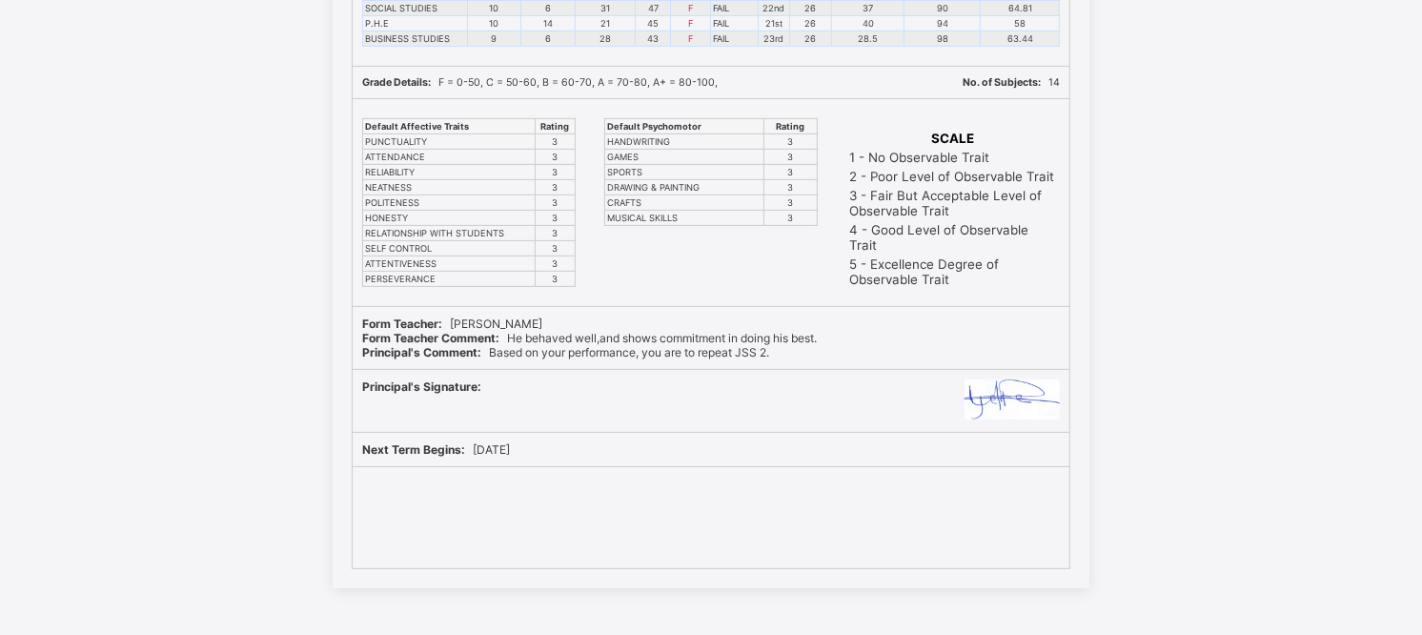
click at [793, 357] on div "Principal's Comment: Based on your performance, you are to repeat JSS 2." at bounding box center [711, 352] width 698 height 14
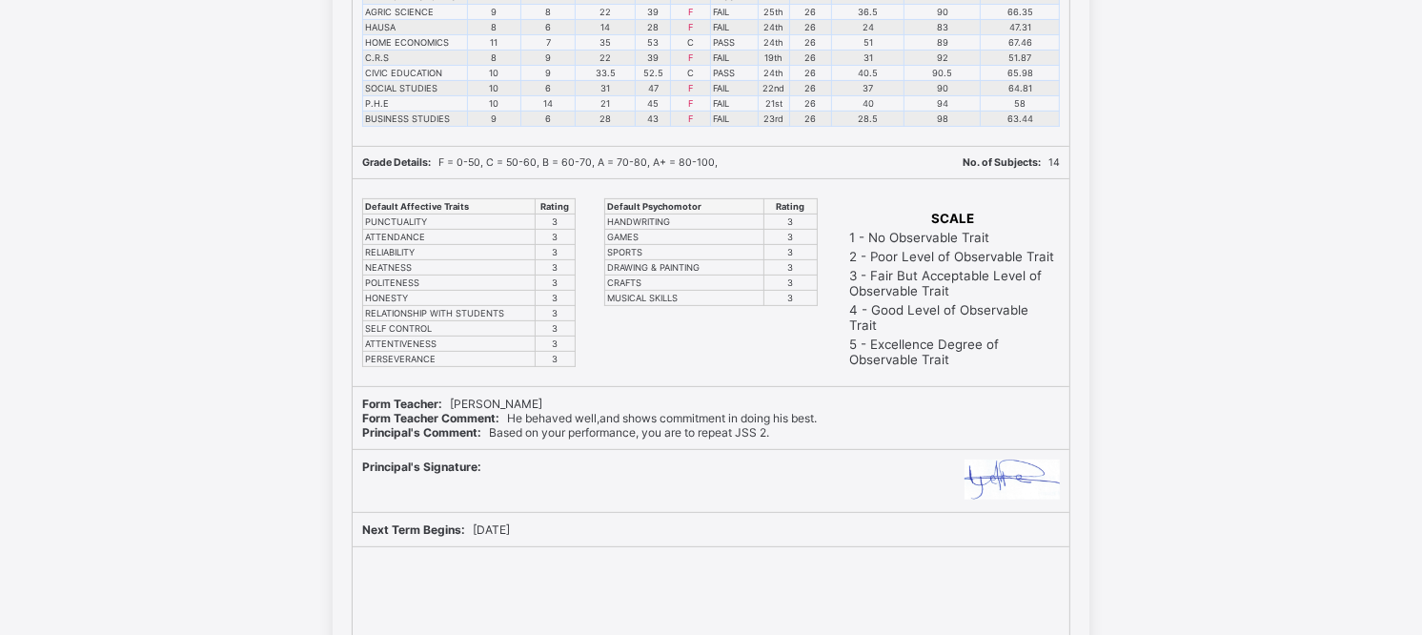
scroll to position [505, 0]
